Goal: Task Accomplishment & Management: Manage account settings

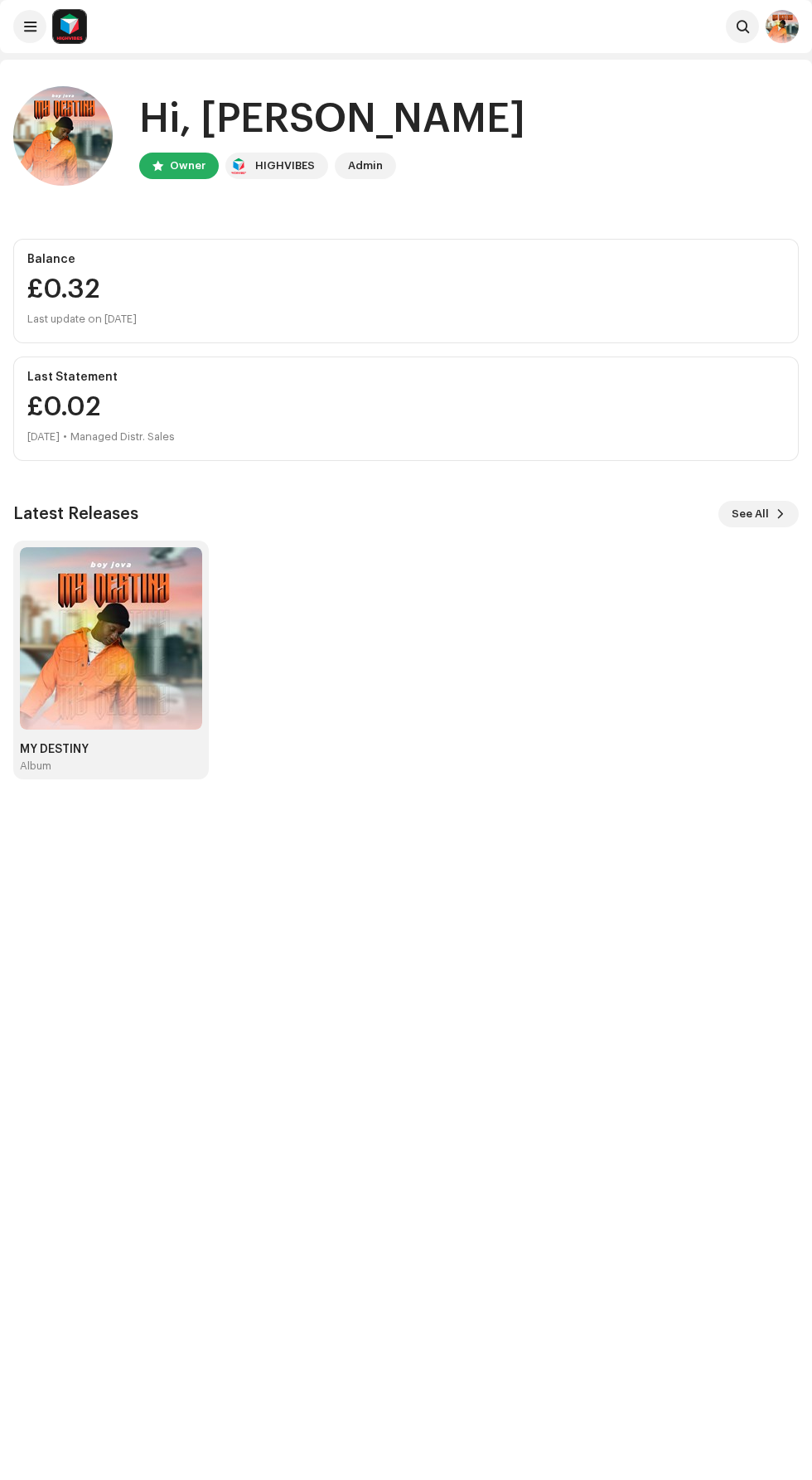
click at [375, 169] on div "Admin" at bounding box center [365, 166] width 34 height 20
click at [367, 141] on div "Hi, [PERSON_NAME]" at bounding box center [333, 119] width 387 height 53
click at [29, 27] on span at bounding box center [30, 27] width 13 height 13
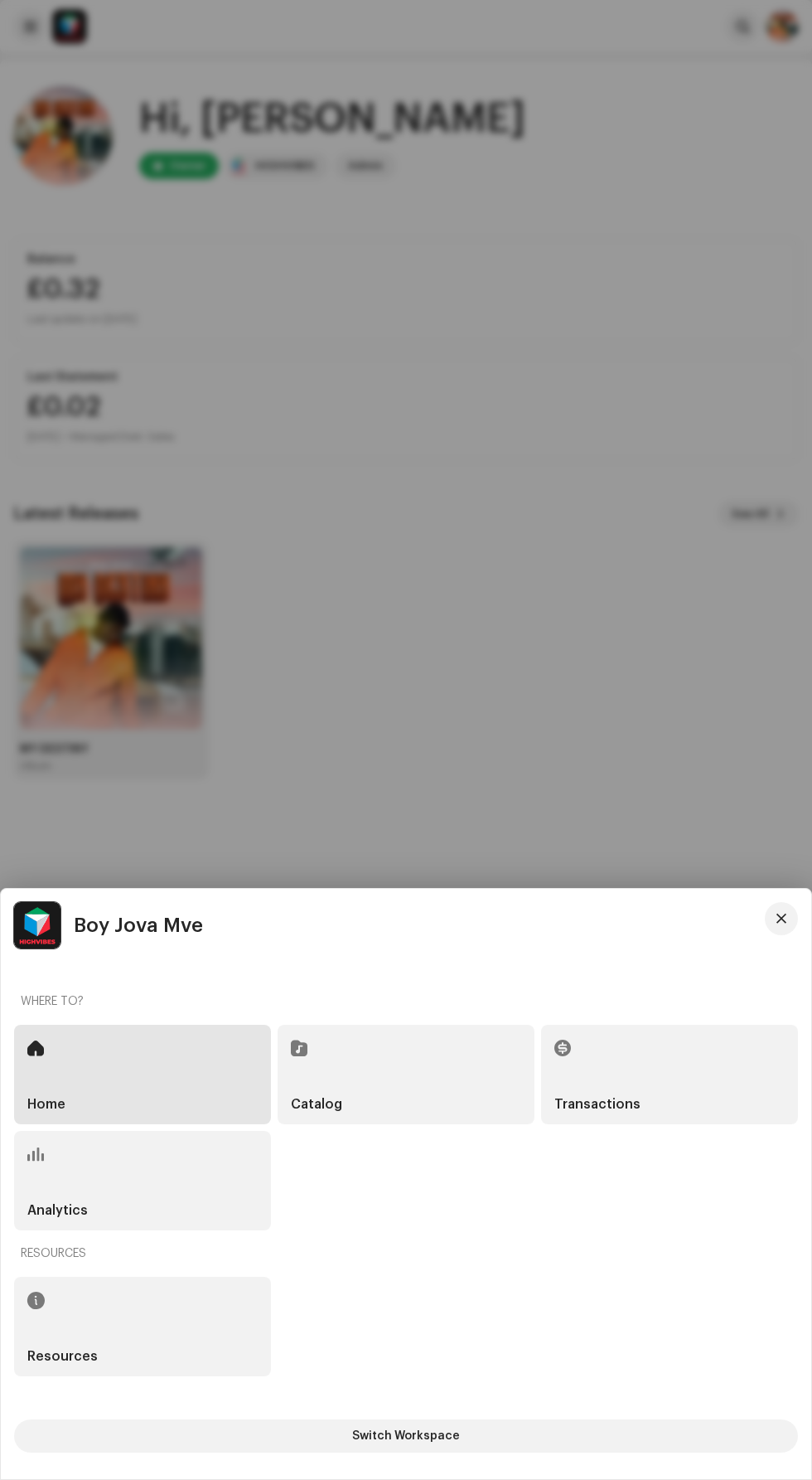
click at [465, 1063] on div "Catalog" at bounding box center [406, 1075] width 257 height 99
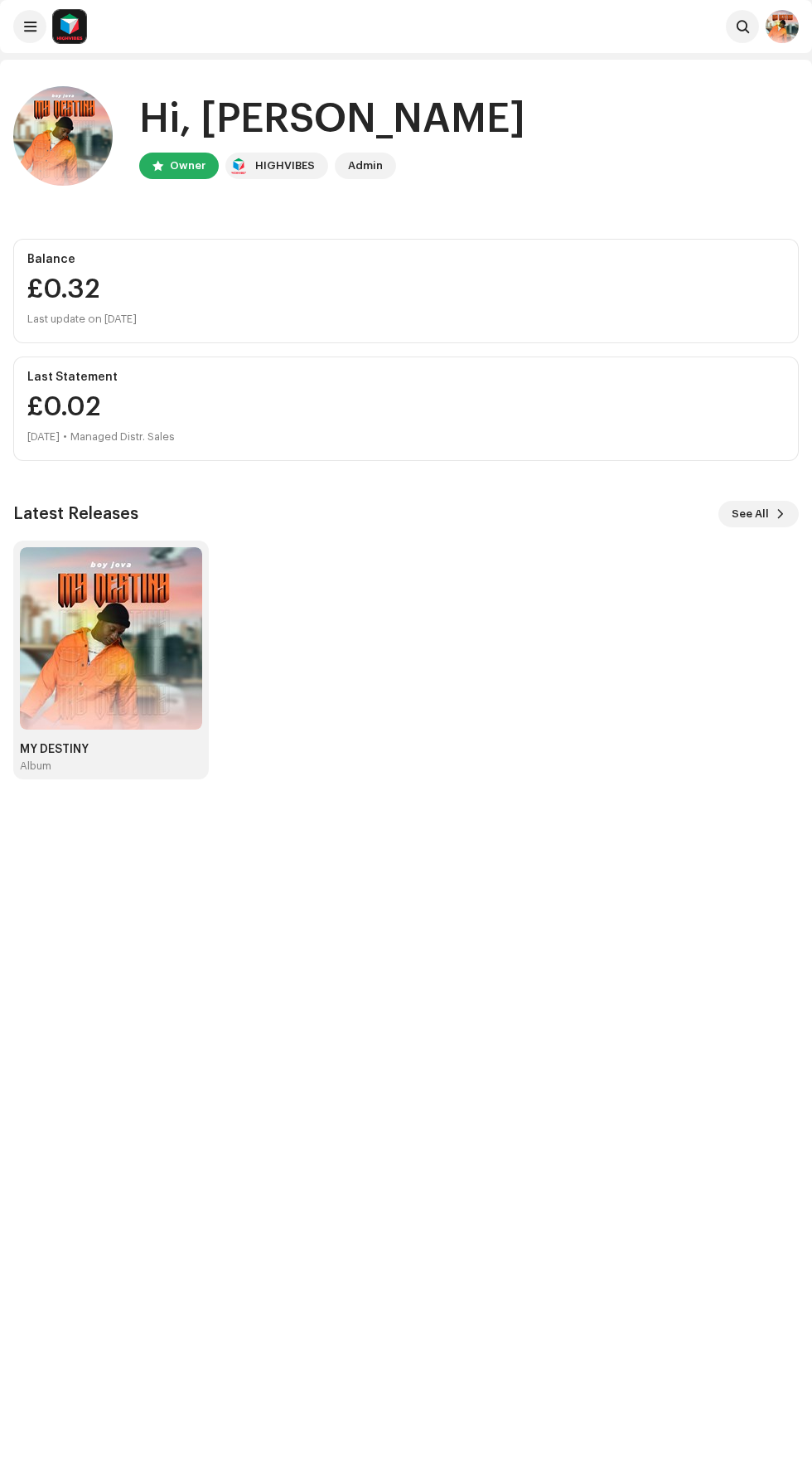
scroll to position [13, 0]
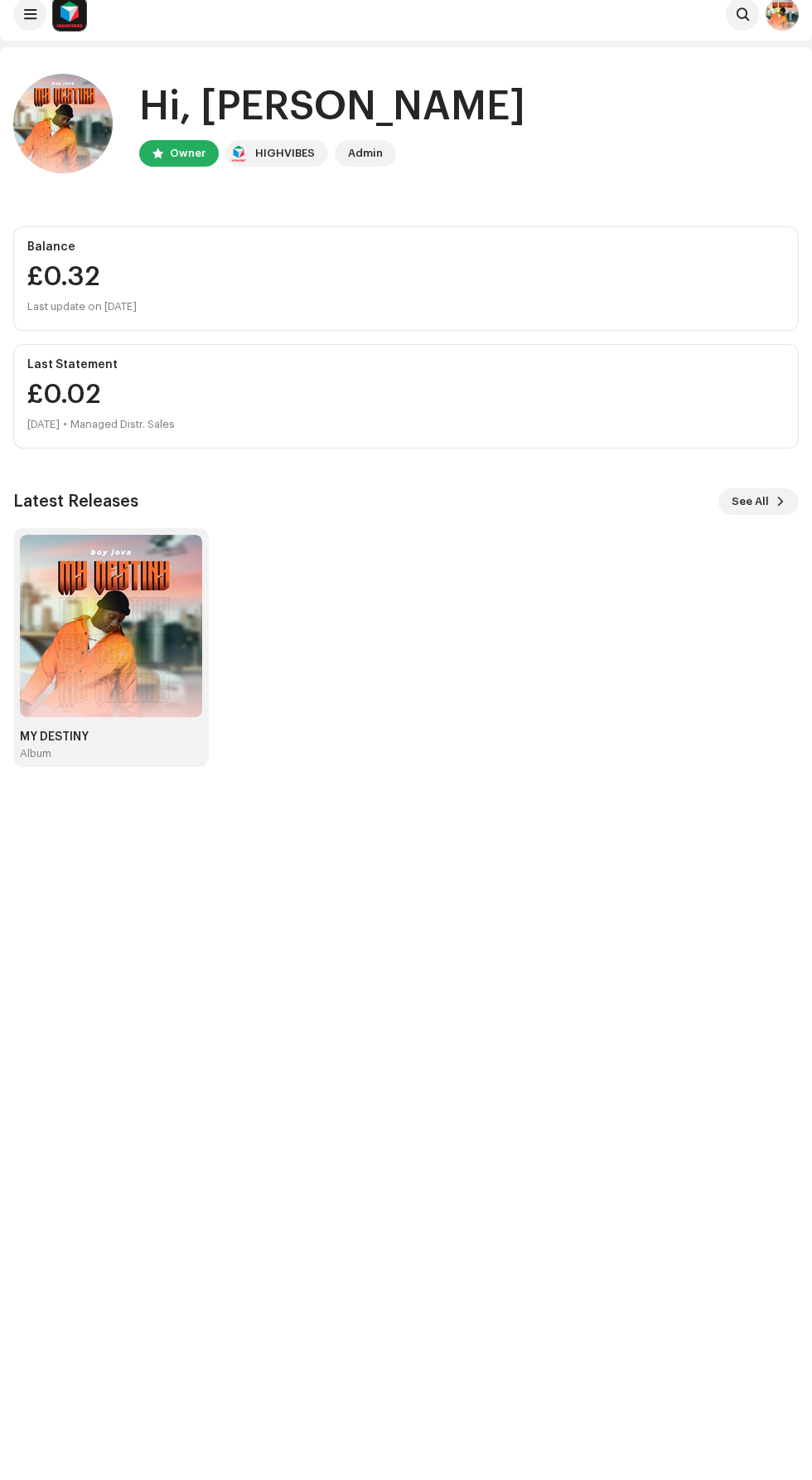
click at [145, 247] on div "Balance" at bounding box center [406, 247] width 757 height 13
click at [743, 14] on span at bounding box center [743, 14] width 13 height 13
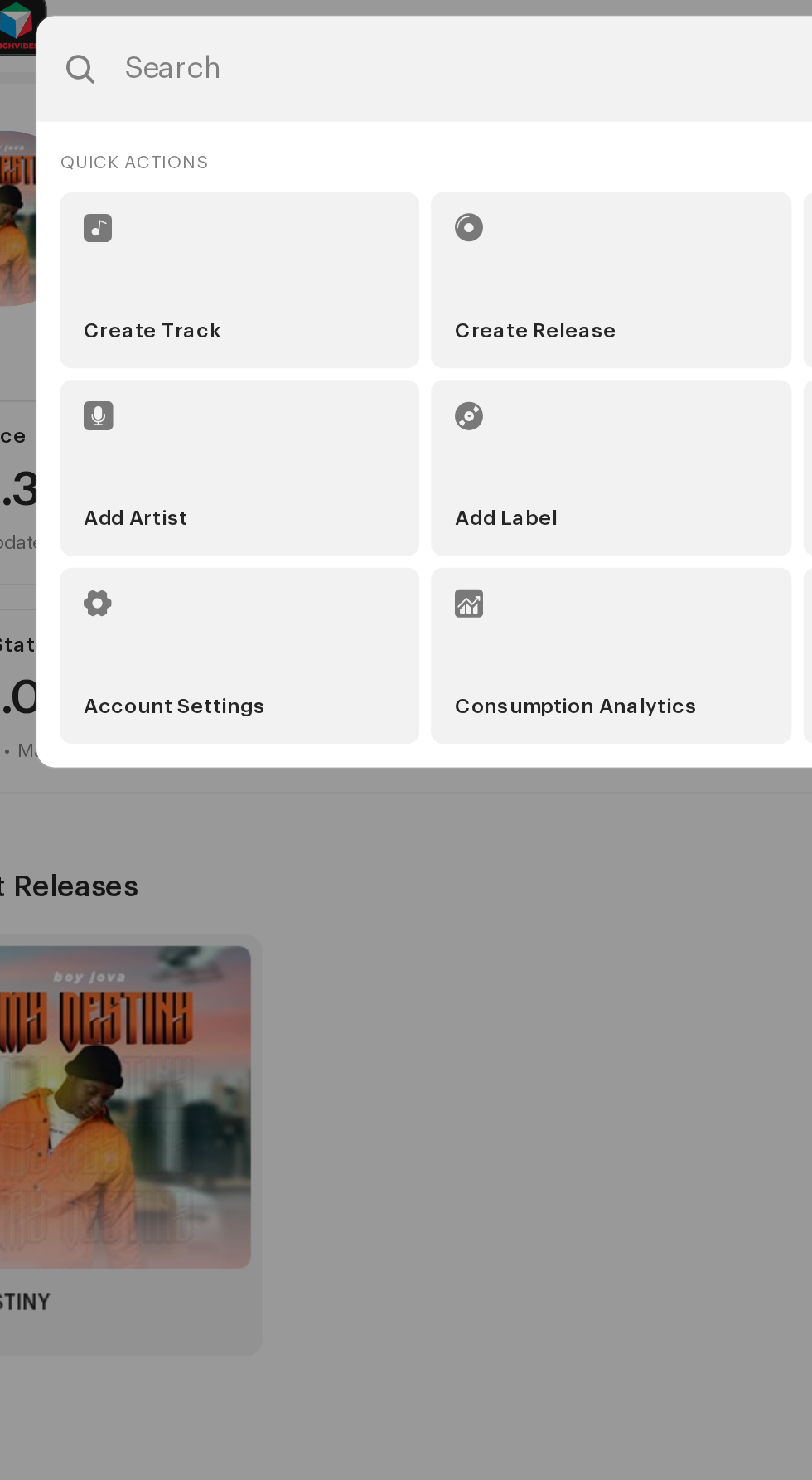
click at [240, 394] on li "Account Settings" at bounding box center [196, 371] width 203 height 99
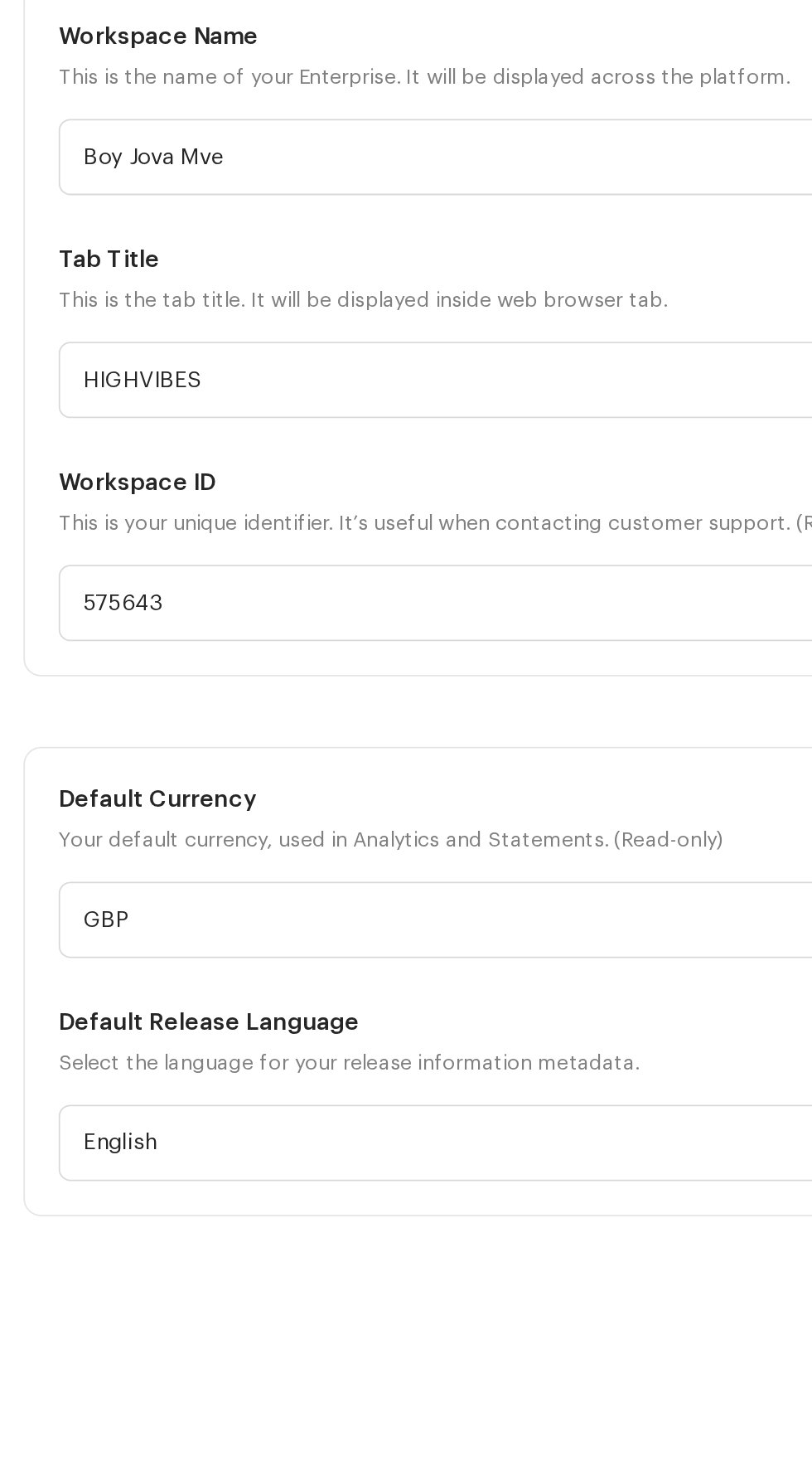
click at [347, 743] on input "GBP" at bounding box center [405, 735] width 746 height 43
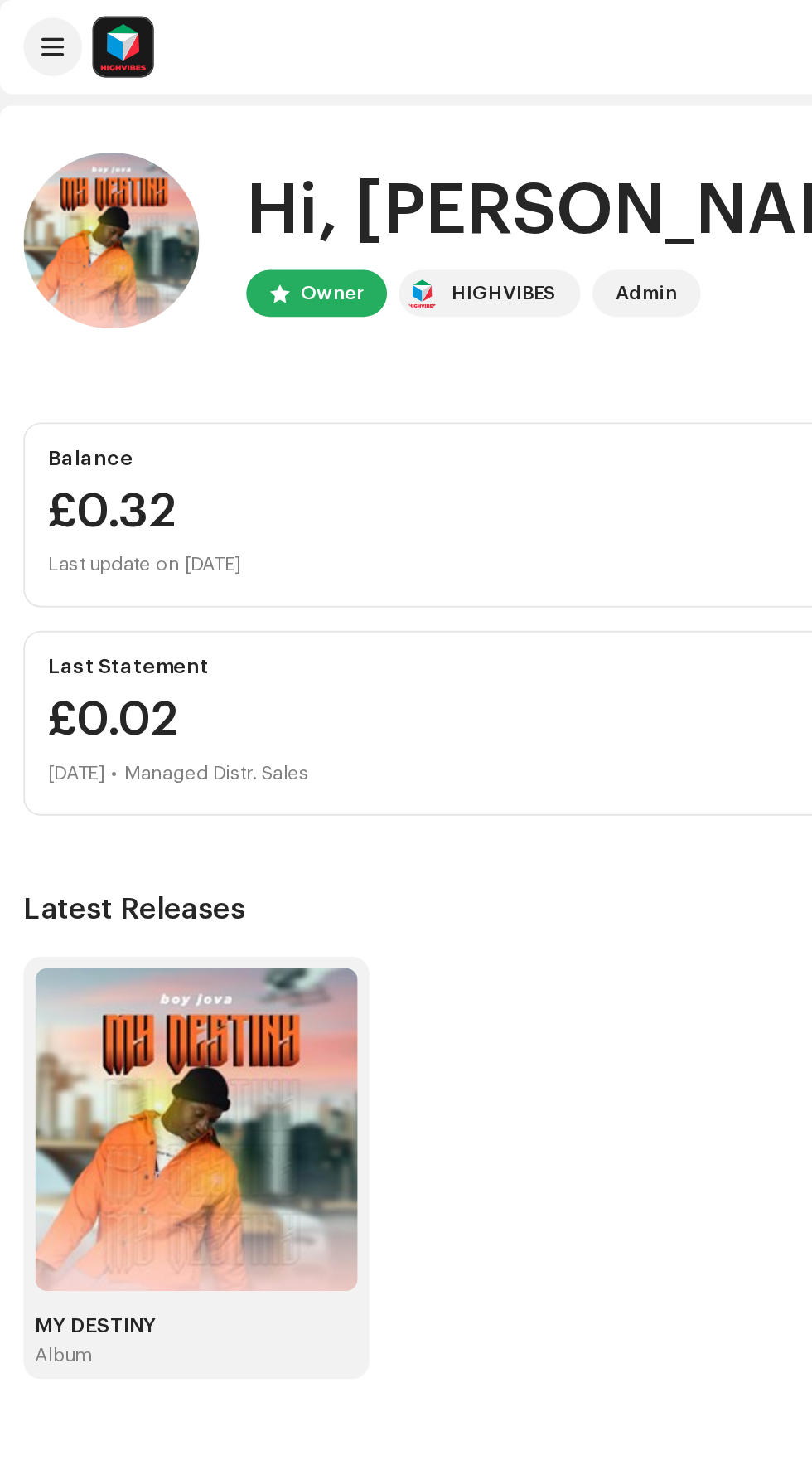
click at [31, 28] on span at bounding box center [30, 27] width 13 height 13
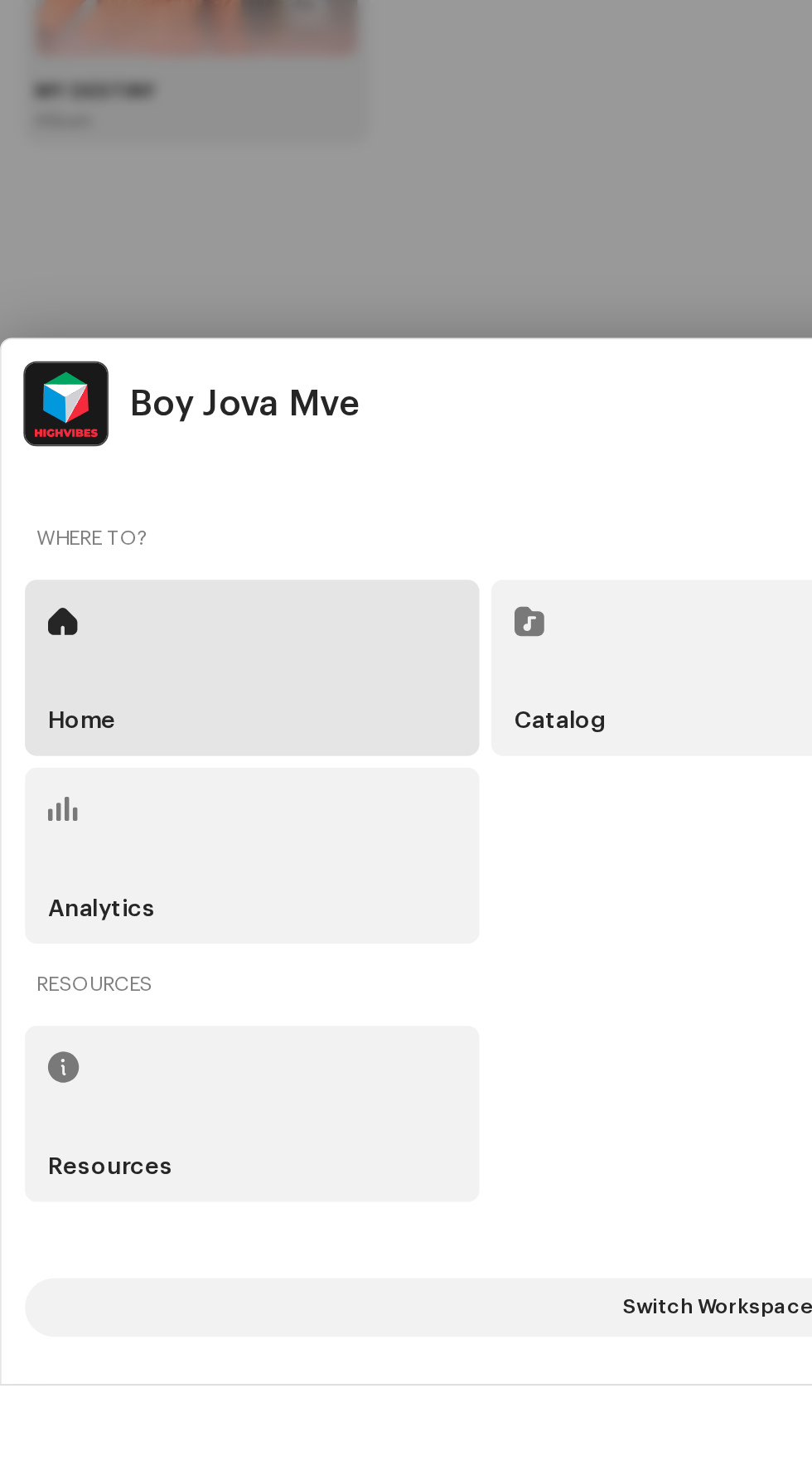
scroll to position [3, 0]
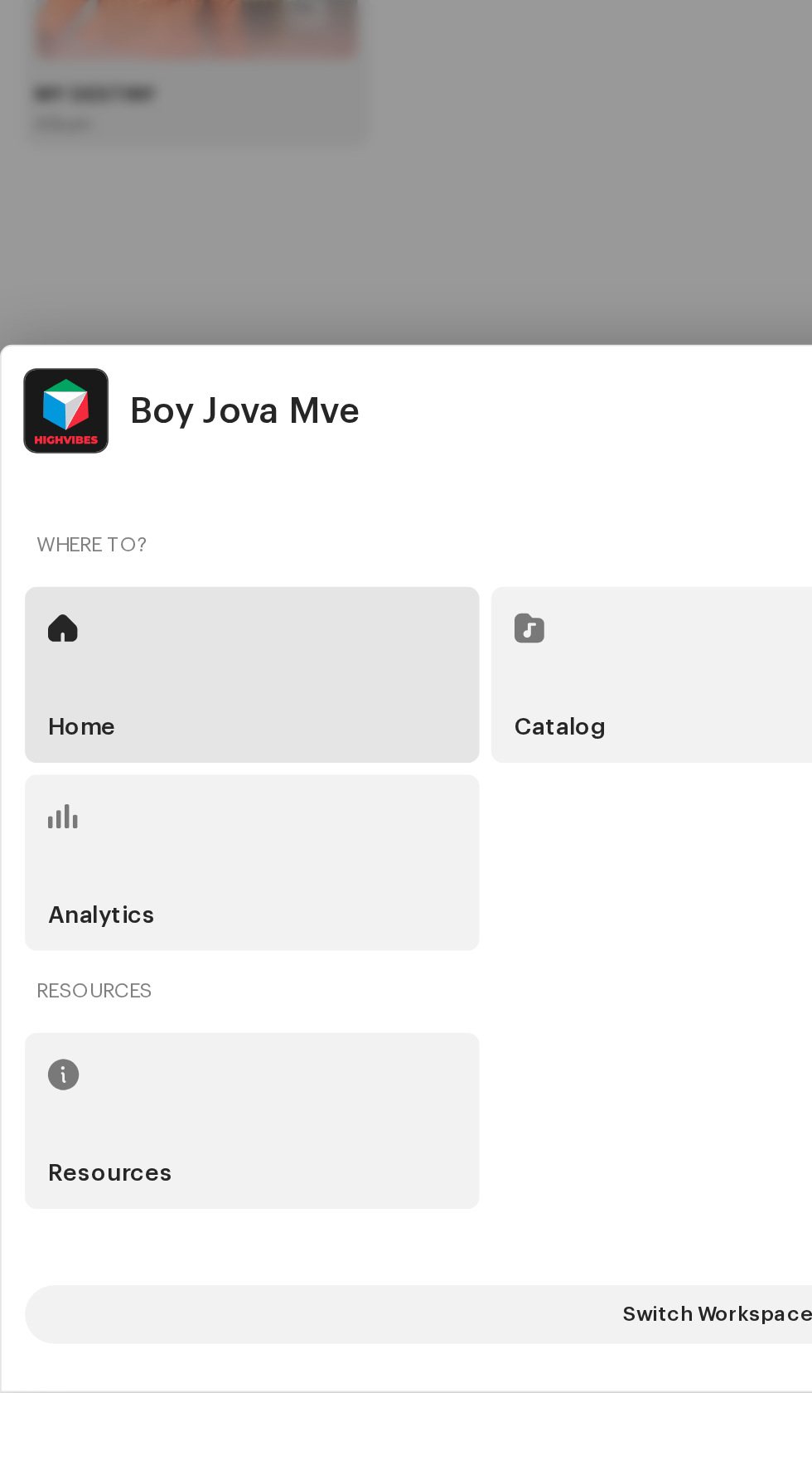
click at [225, 1124] on div "Home" at bounding box center [143, 1075] width 257 height 99
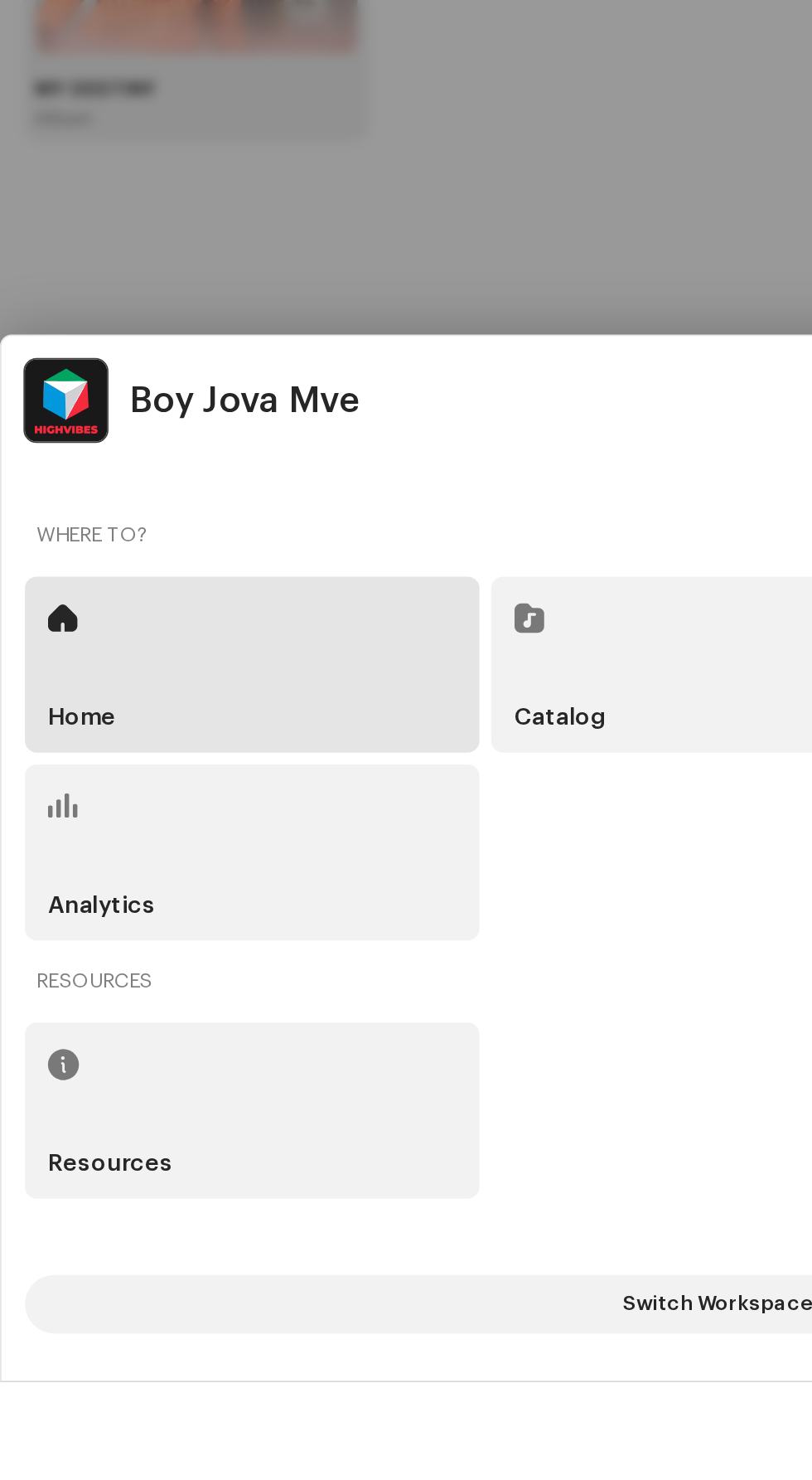
click at [183, 1124] on div "Home" at bounding box center [143, 1075] width 257 height 99
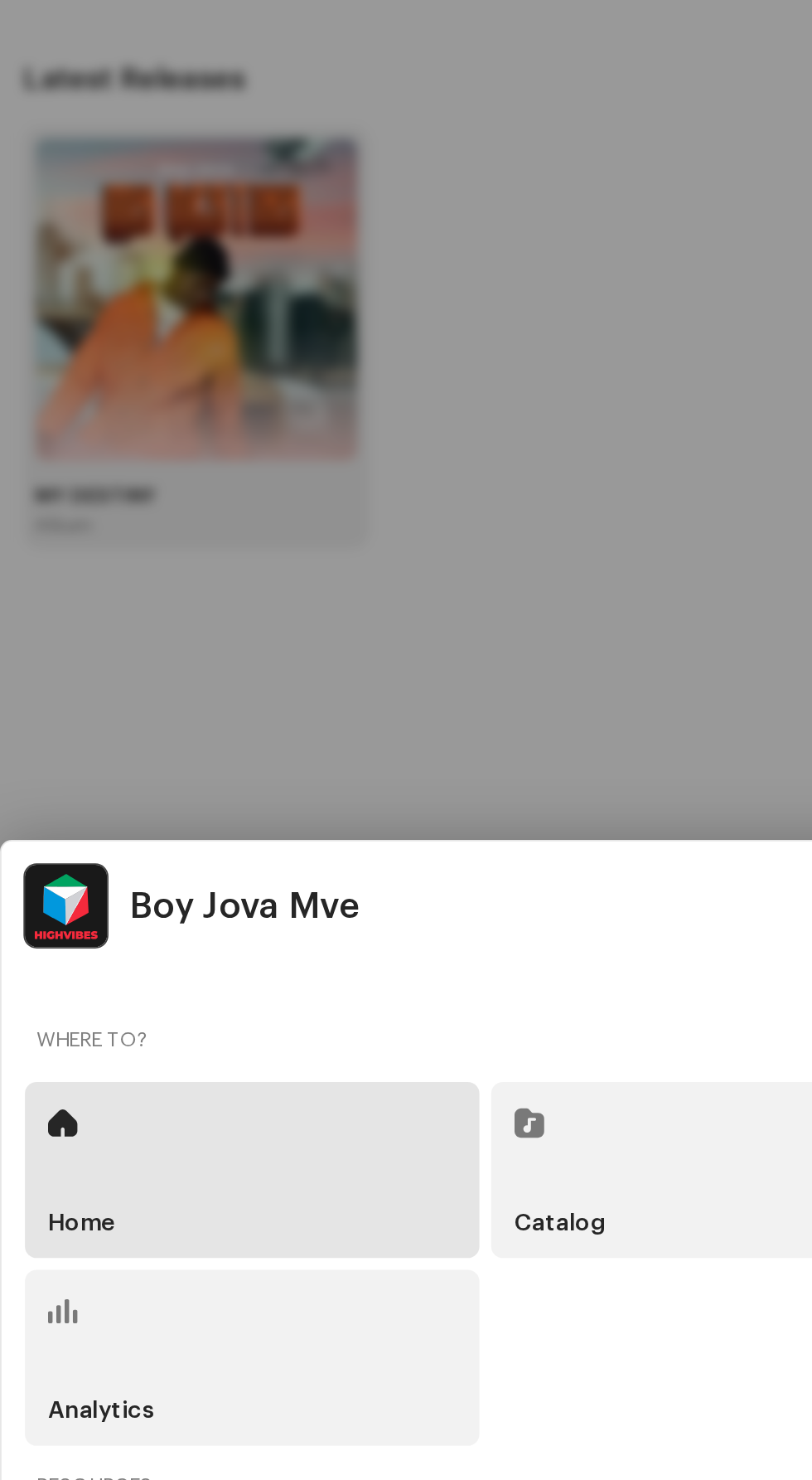
click at [324, 742] on div at bounding box center [406, 740] width 812 height 1480
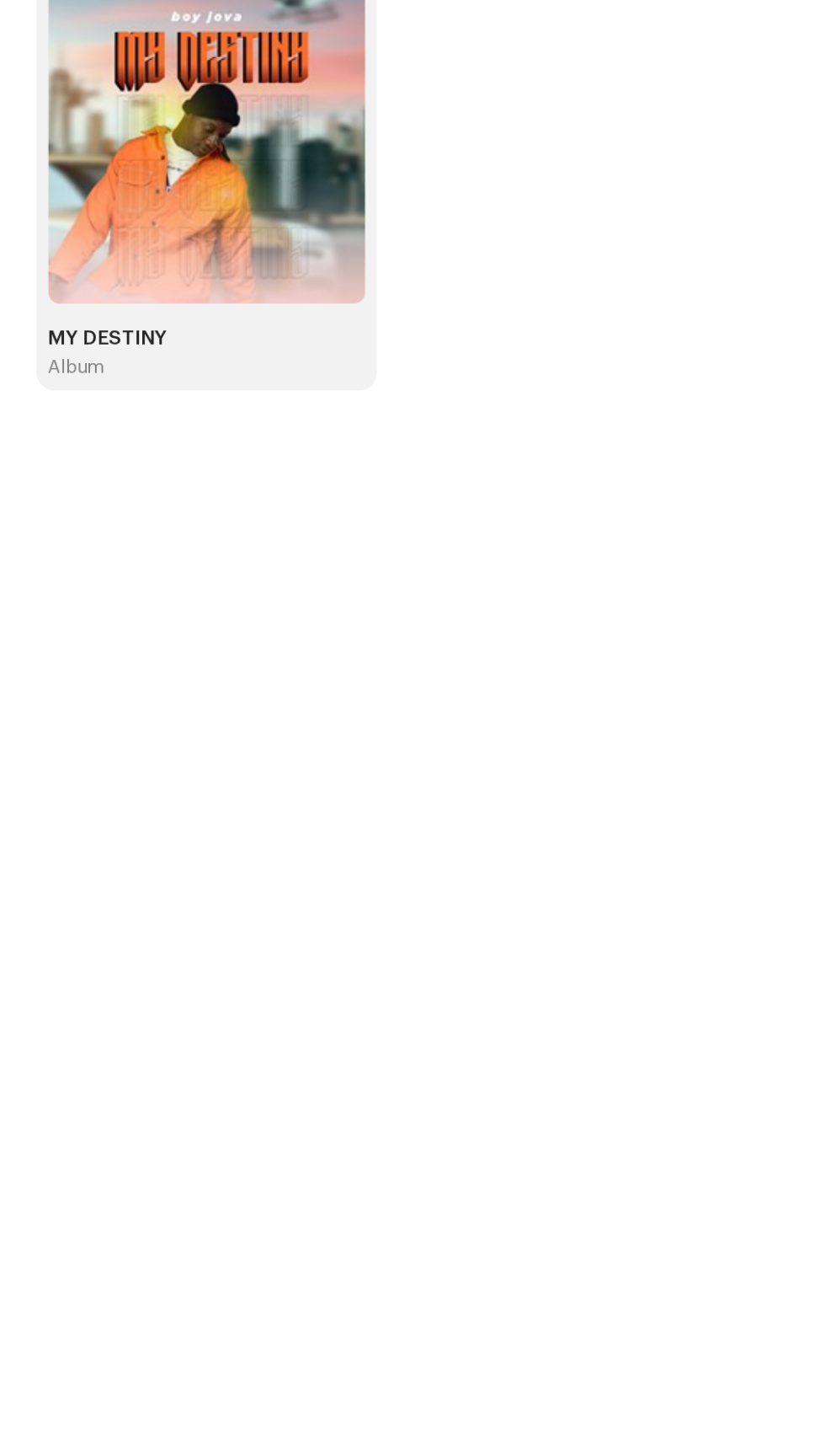
scroll to position [0, 0]
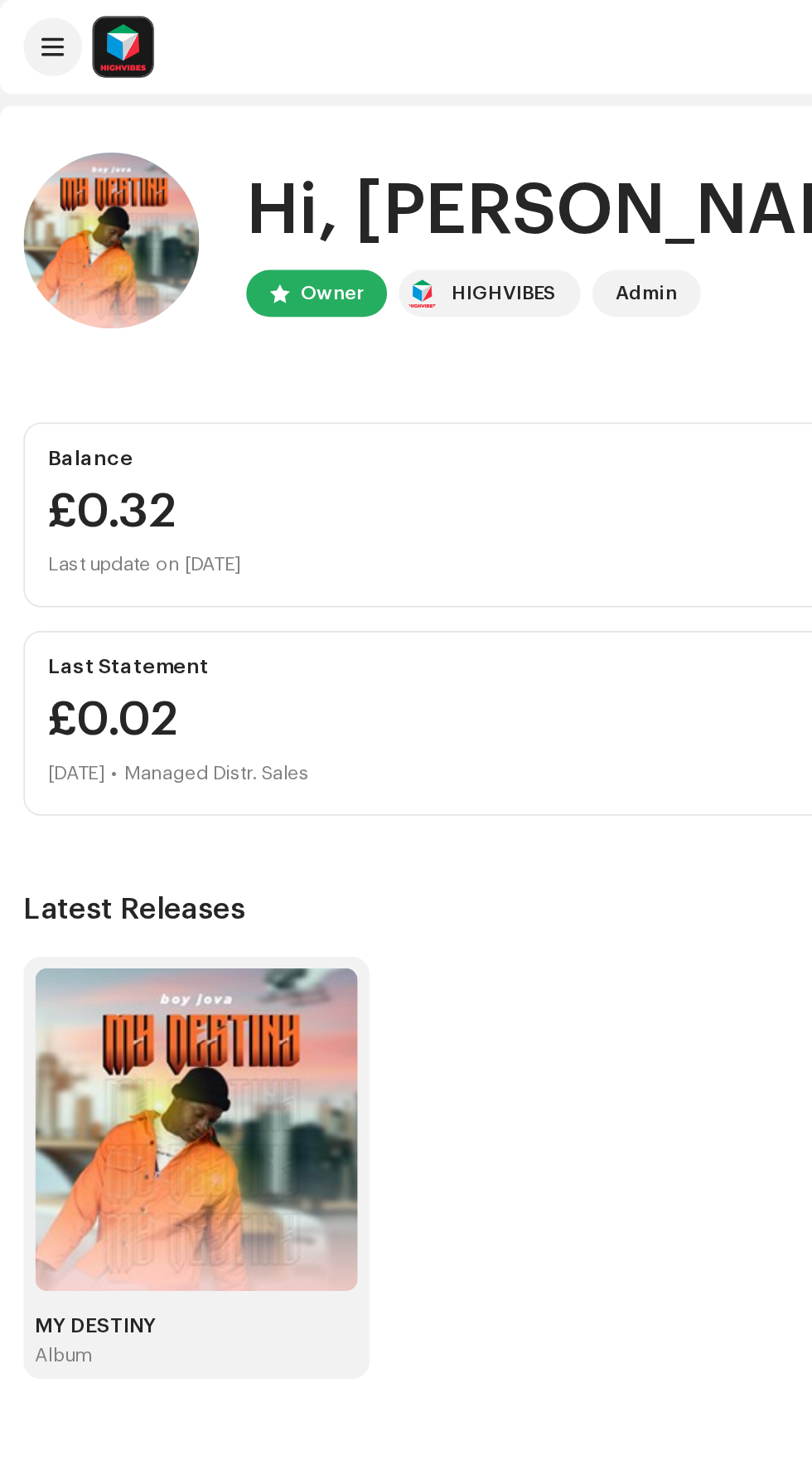
click at [25, 31] on span at bounding box center [30, 27] width 13 height 13
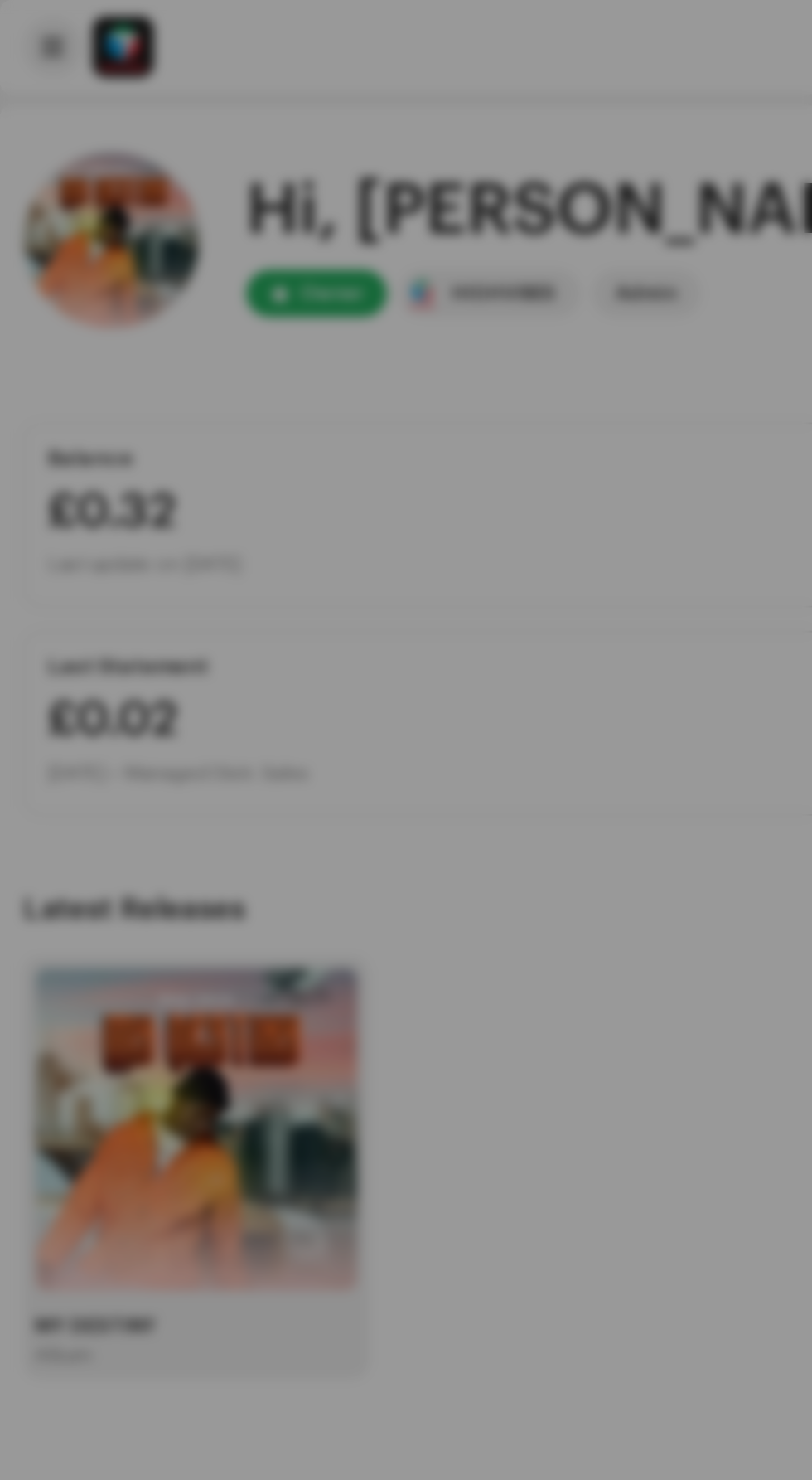
click at [267, 500] on div at bounding box center [406, 740] width 812 height 1480
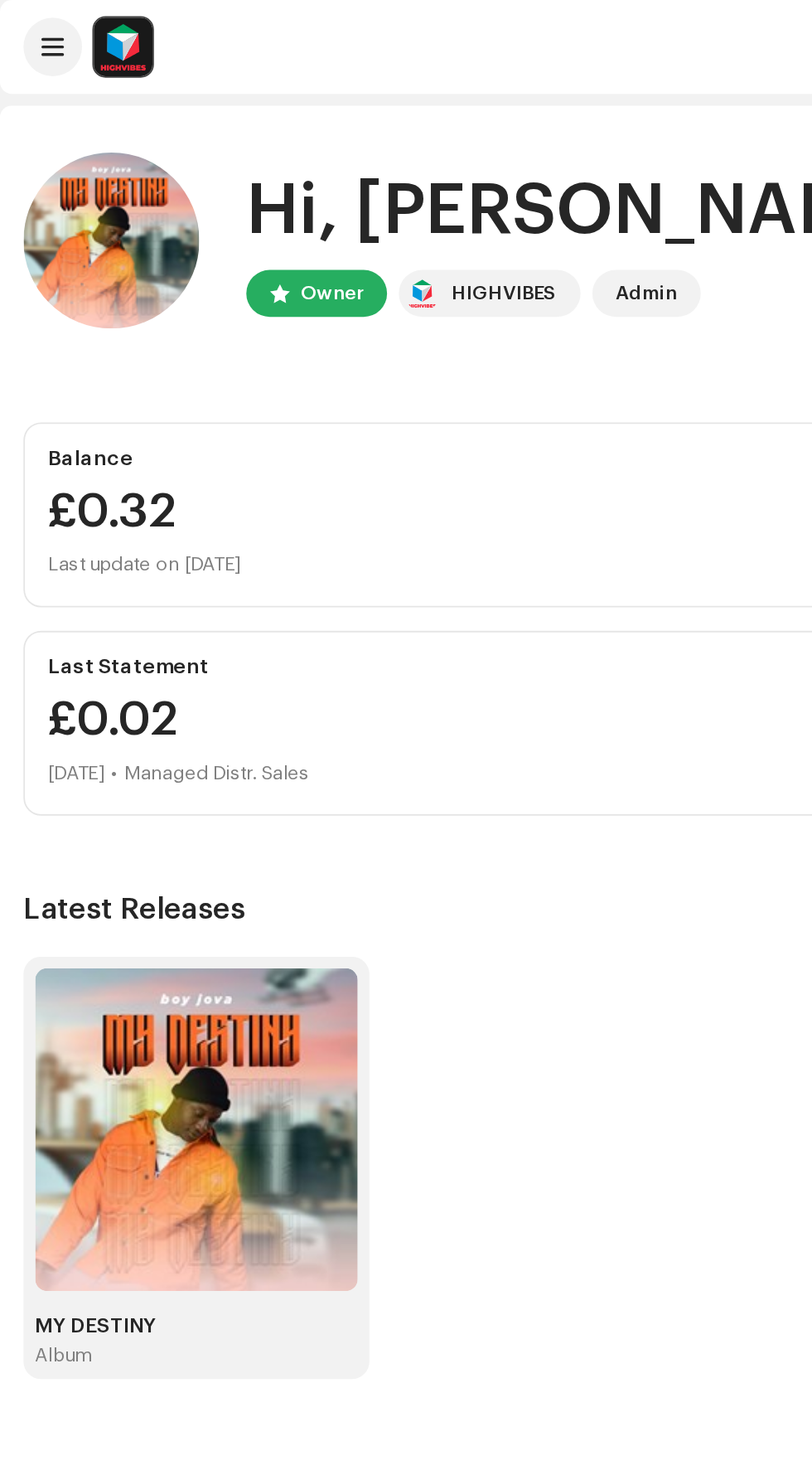
click at [25, 27] on span at bounding box center [30, 27] width 13 height 13
